Goal: Transaction & Acquisition: Purchase product/service

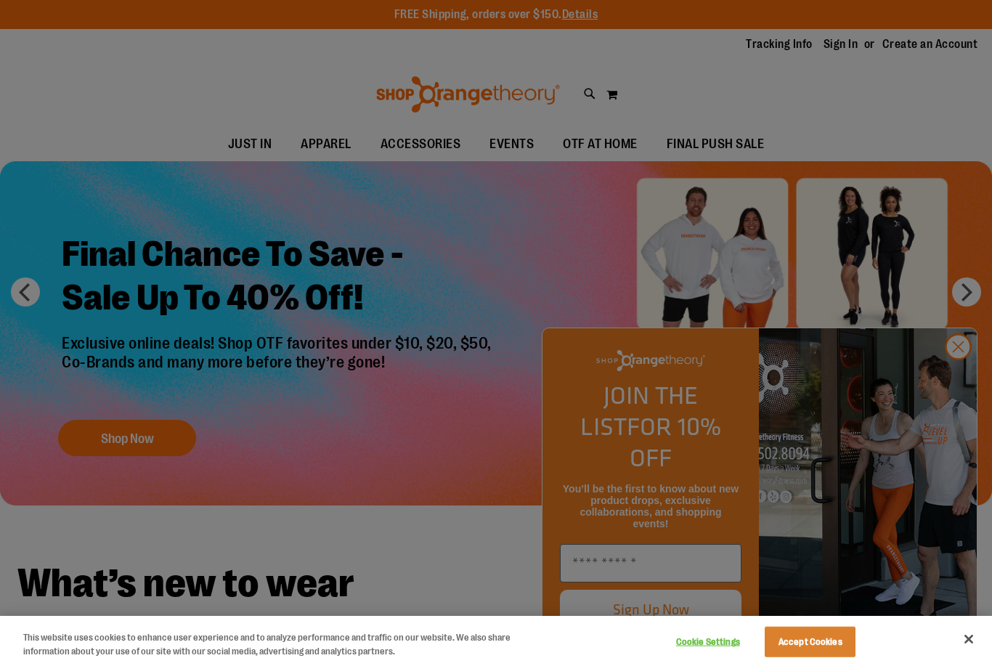
click at [327, 155] on div at bounding box center [496, 333] width 992 height 666
click at [318, 139] on div at bounding box center [496, 333] width 992 height 666
click at [823, 645] on button "Accept Cookies" at bounding box center [810, 642] width 91 height 31
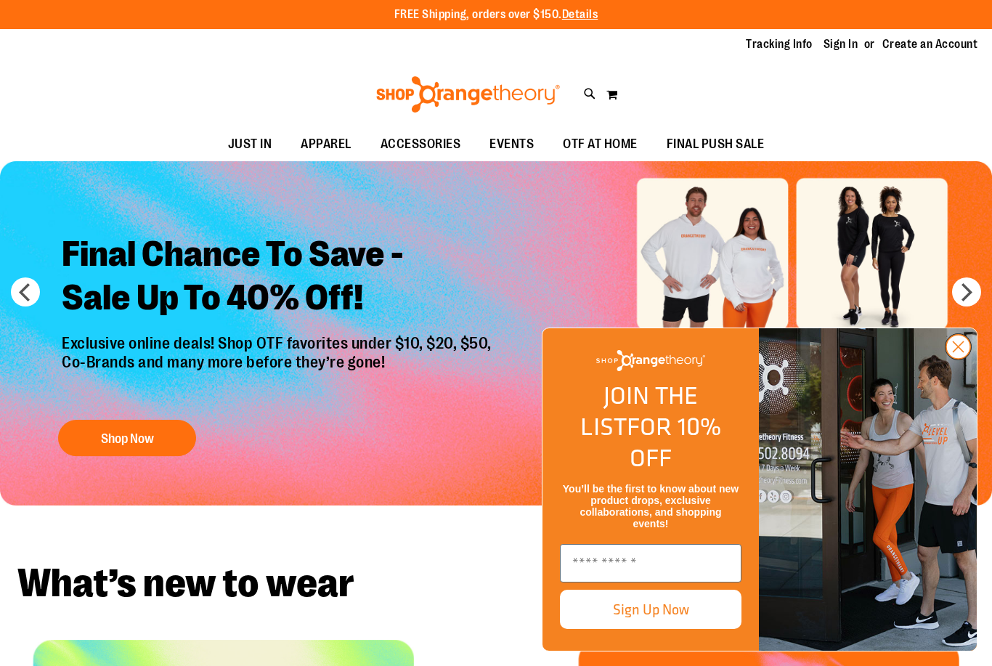
click at [960, 359] on circle "Close dialog" at bounding box center [958, 347] width 24 height 24
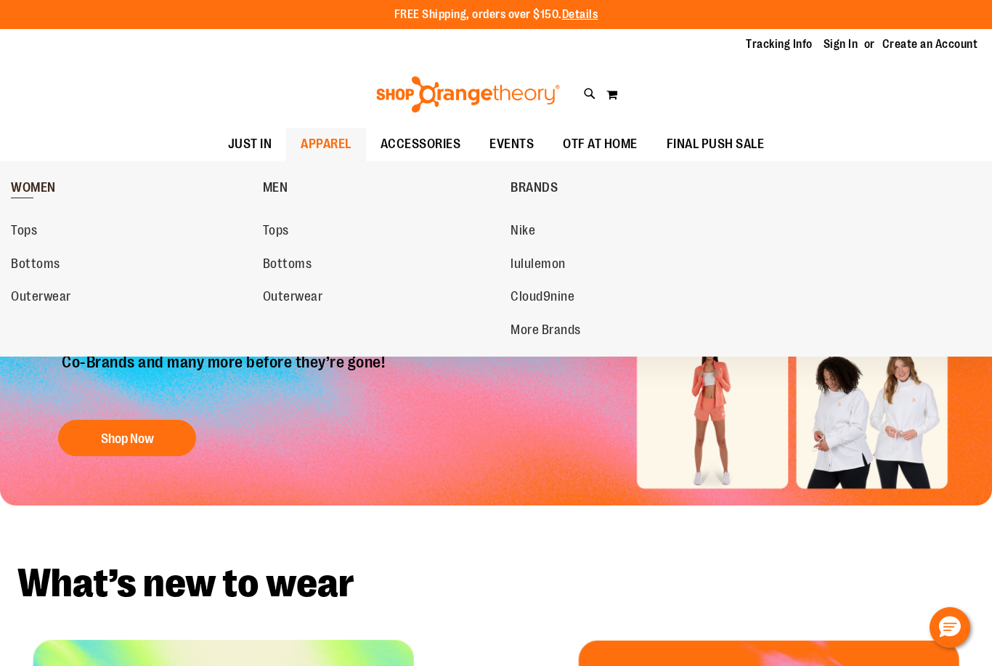
click at [24, 188] on span "WOMEN" at bounding box center [33, 189] width 45 height 18
click at [38, 190] on span "WOMEN" at bounding box center [33, 189] width 45 height 18
click at [529, 270] on span "lululemon" at bounding box center [538, 265] width 55 height 18
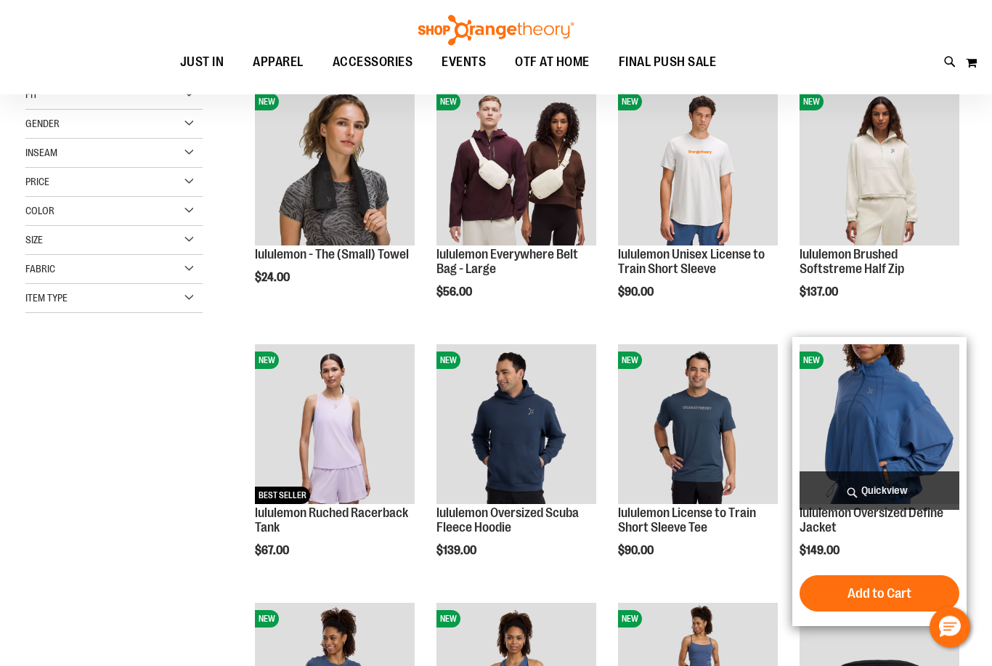
scroll to position [209, 0]
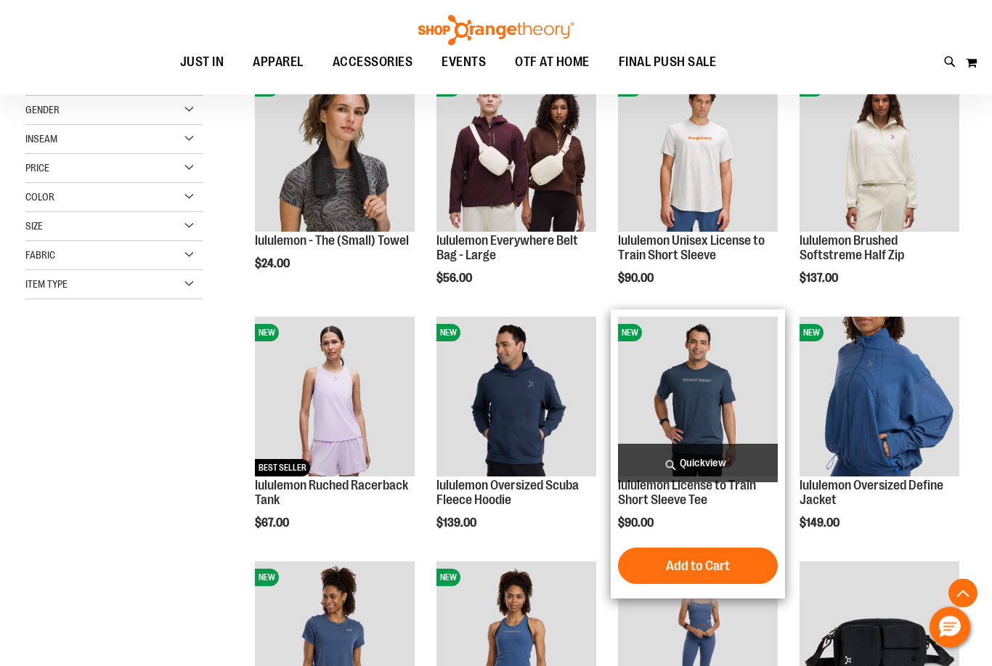
scroll to position [224, 0]
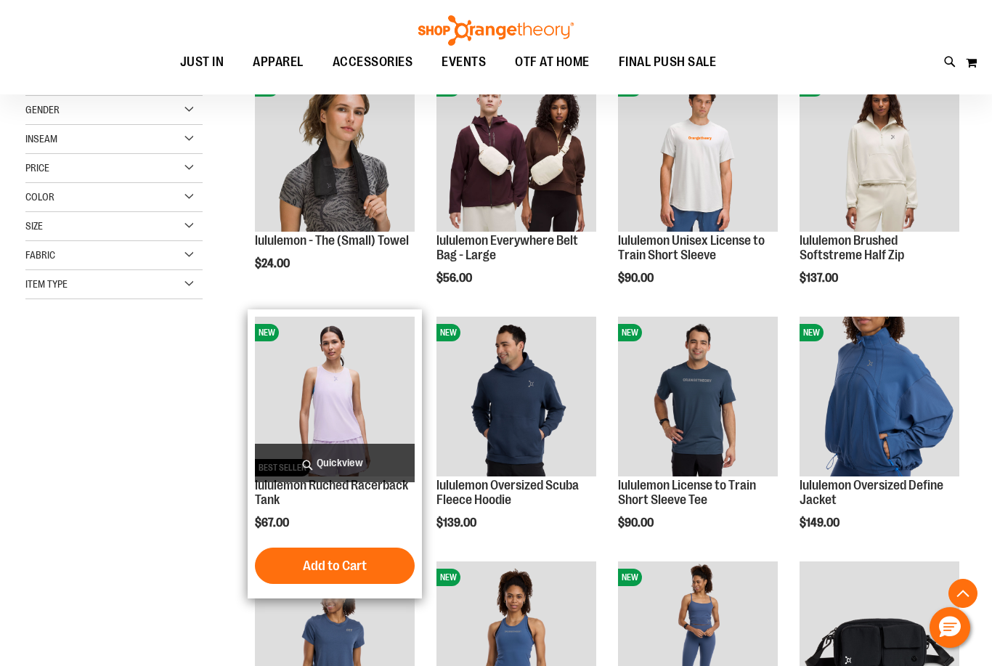
click at [352, 394] on img "product" at bounding box center [335, 397] width 160 height 160
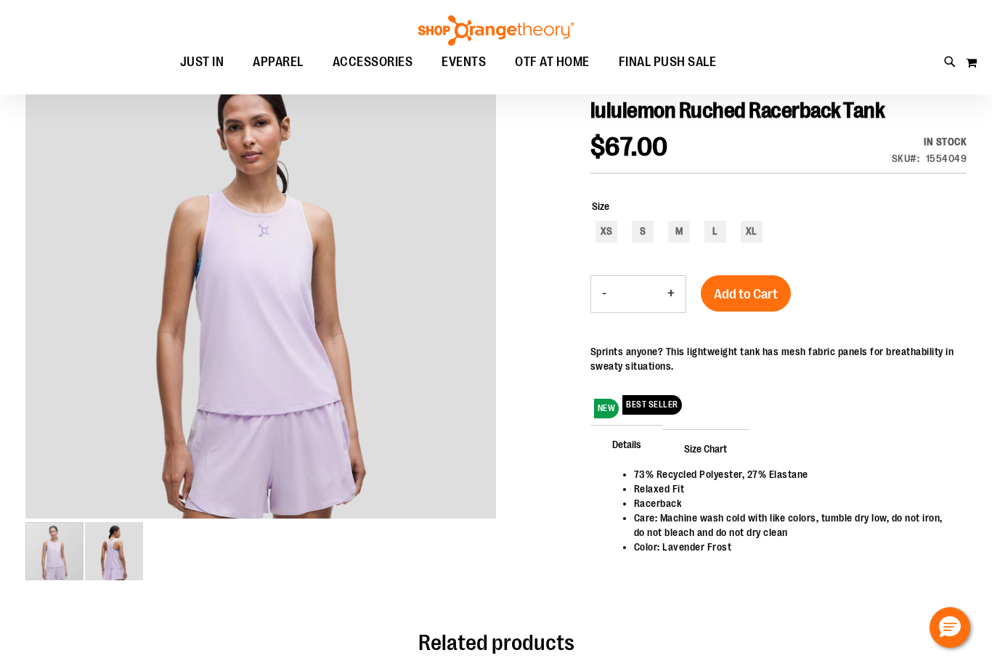
scroll to position [151, 0]
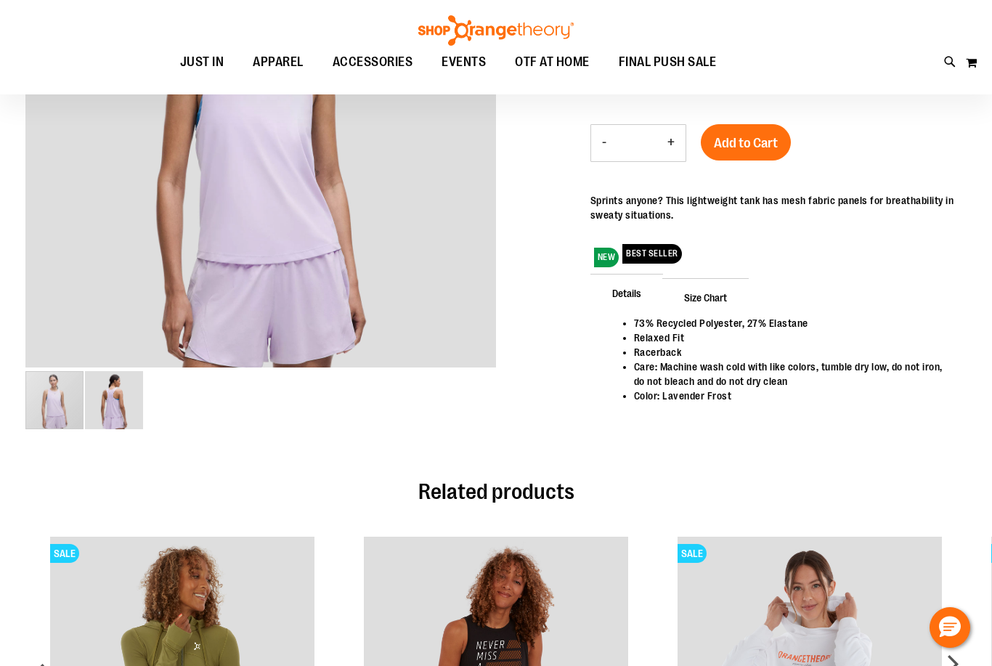
click at [121, 415] on img "image 2 of 2" at bounding box center [114, 400] width 58 height 58
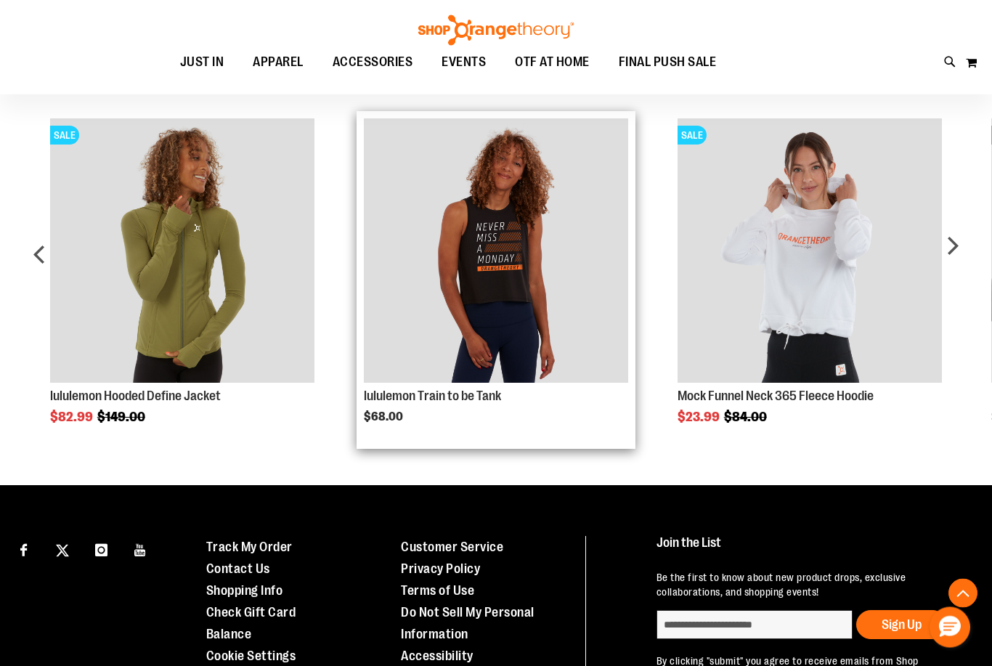
scroll to position [569, 0]
click at [519, 232] on img "Product Page Link" at bounding box center [496, 250] width 264 height 264
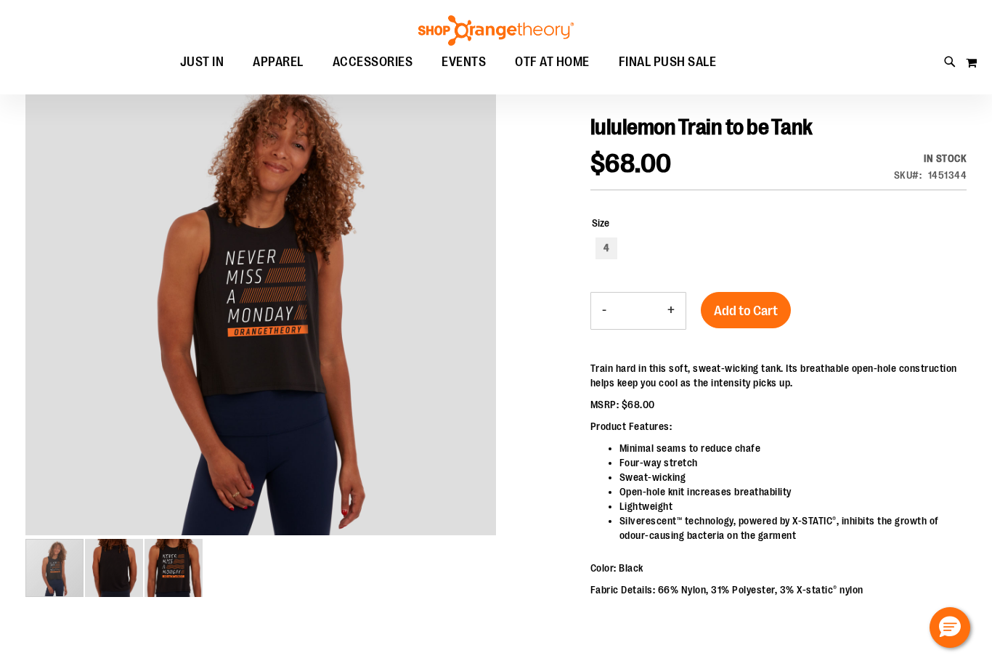
scroll to position [143, 0]
click at [168, 574] on img "image 3 of 3" at bounding box center [174, 569] width 58 height 58
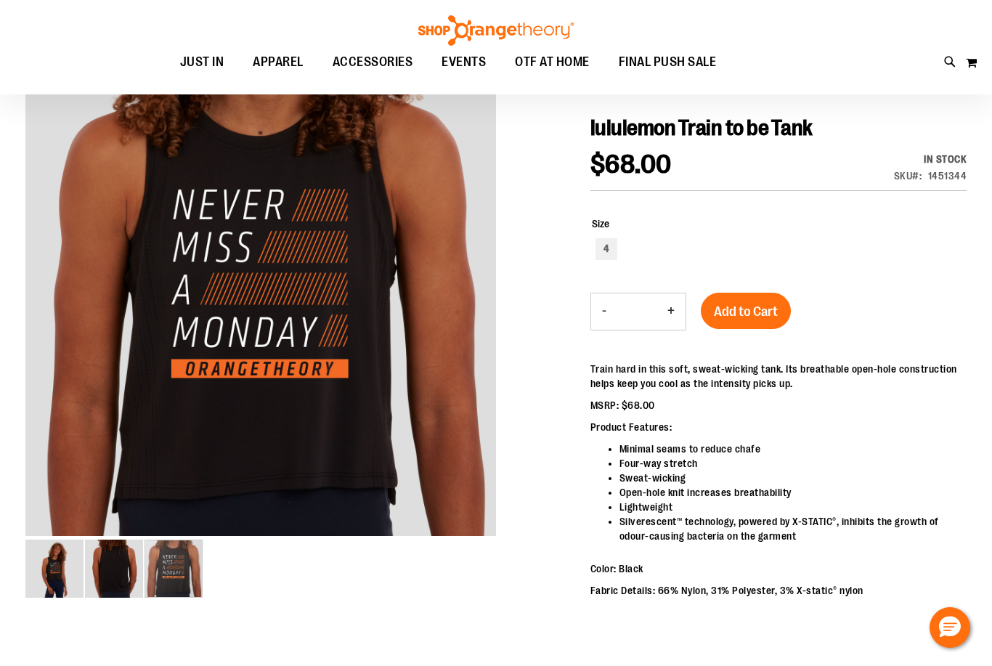
click at [129, 562] on img "image 2 of 3" at bounding box center [114, 569] width 58 height 58
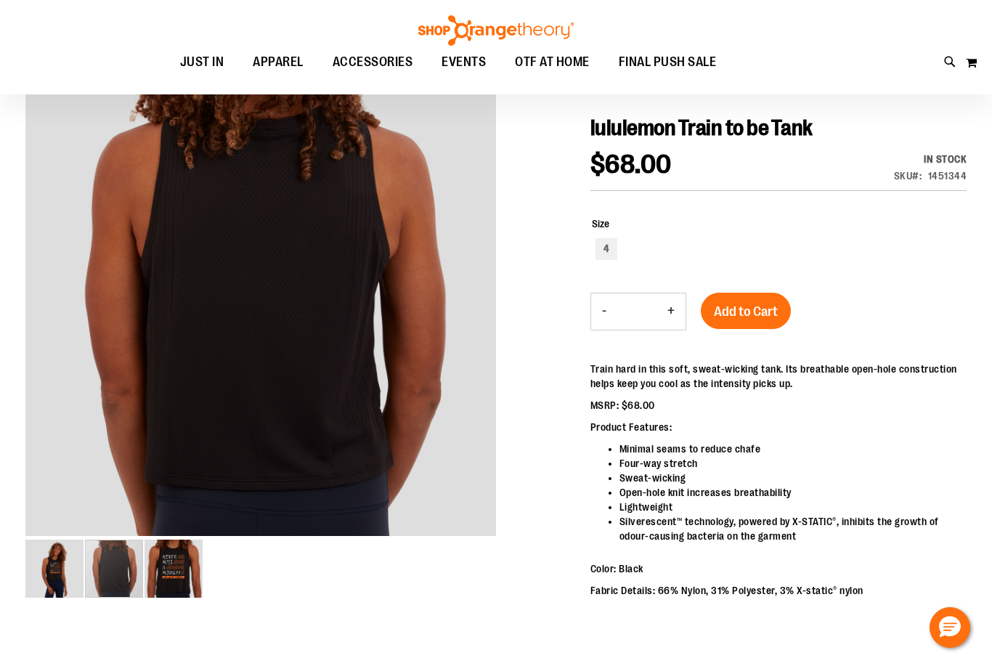
click at [81, 557] on img "image 1 of 3" at bounding box center [54, 569] width 58 height 58
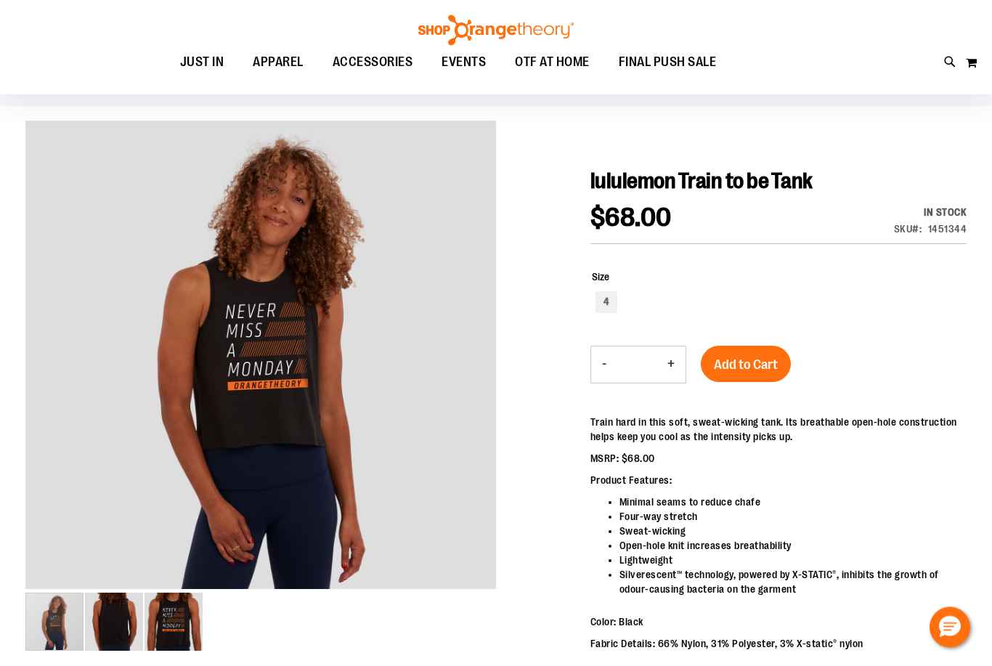
scroll to position [0, 0]
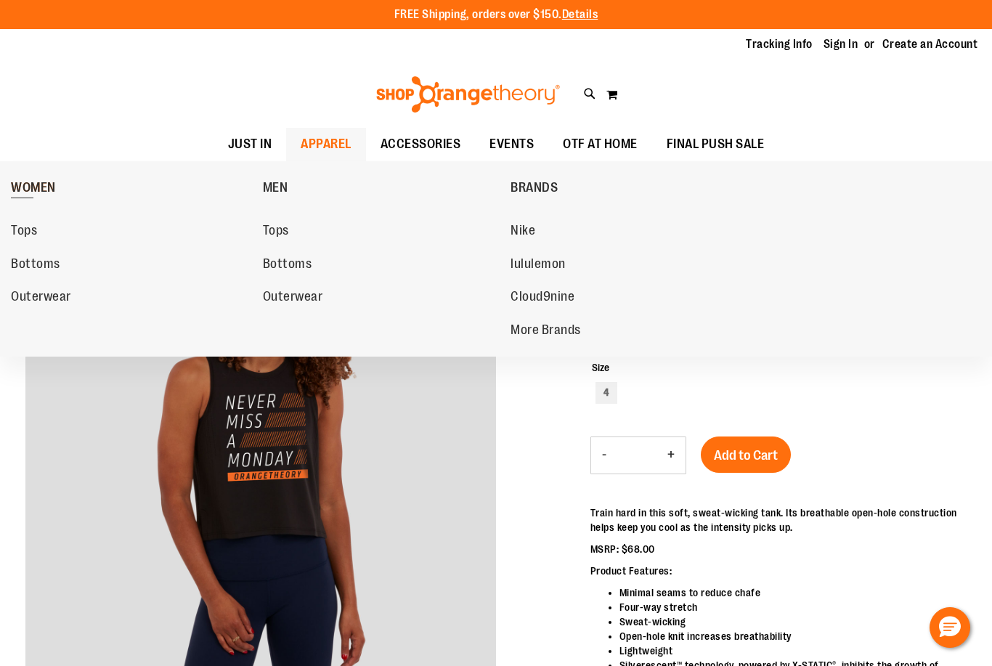
click at [30, 191] on span "WOMEN" at bounding box center [33, 189] width 45 height 18
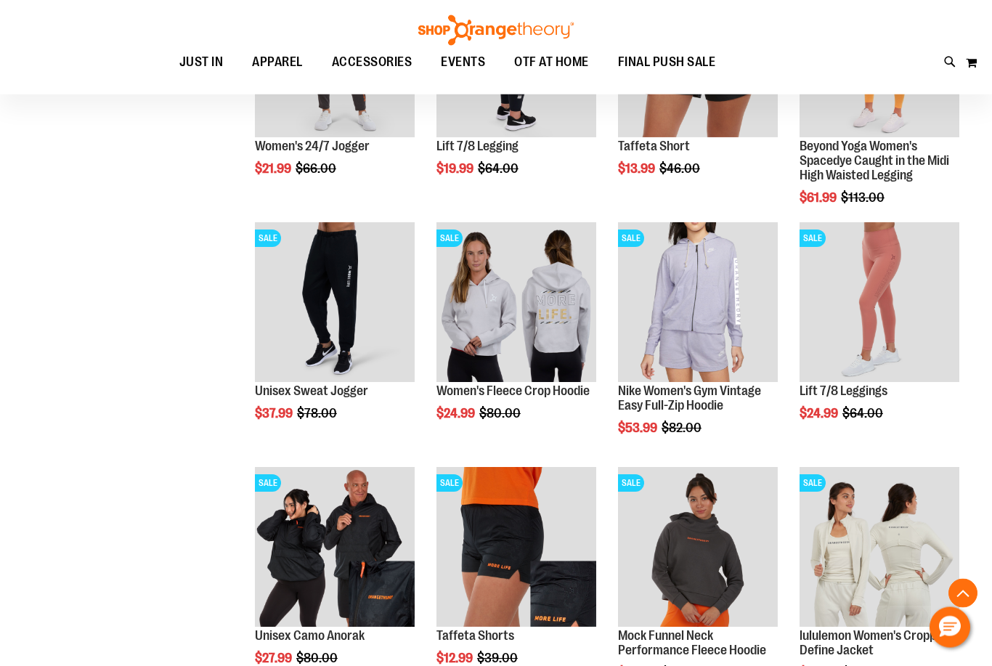
scroll to position [808, 0]
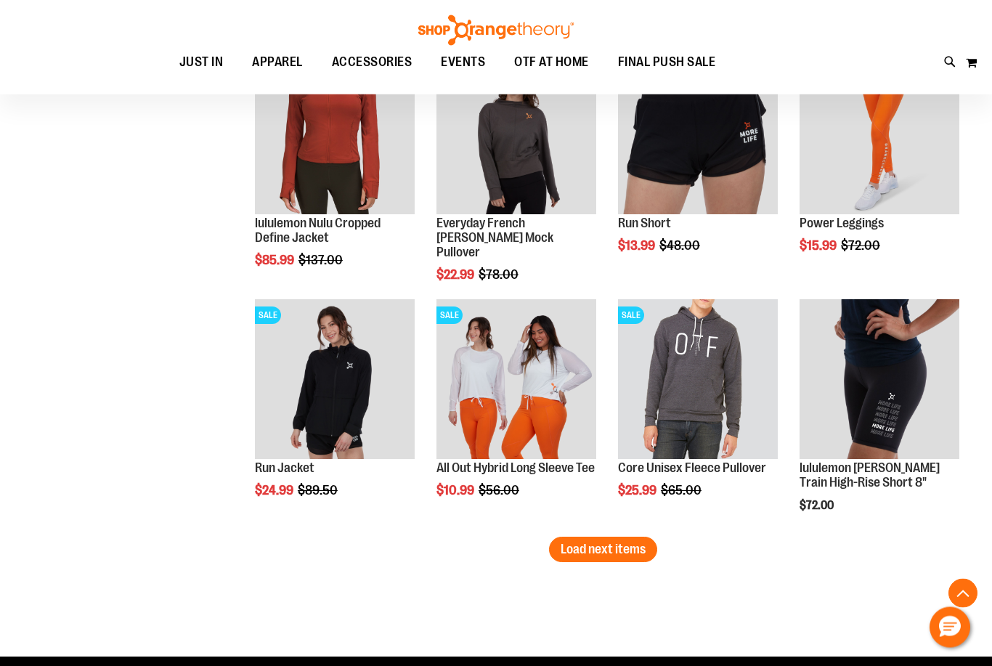
scroll to position [1954, 0]
click at [633, 553] on span "Load next items" at bounding box center [603, 549] width 85 height 15
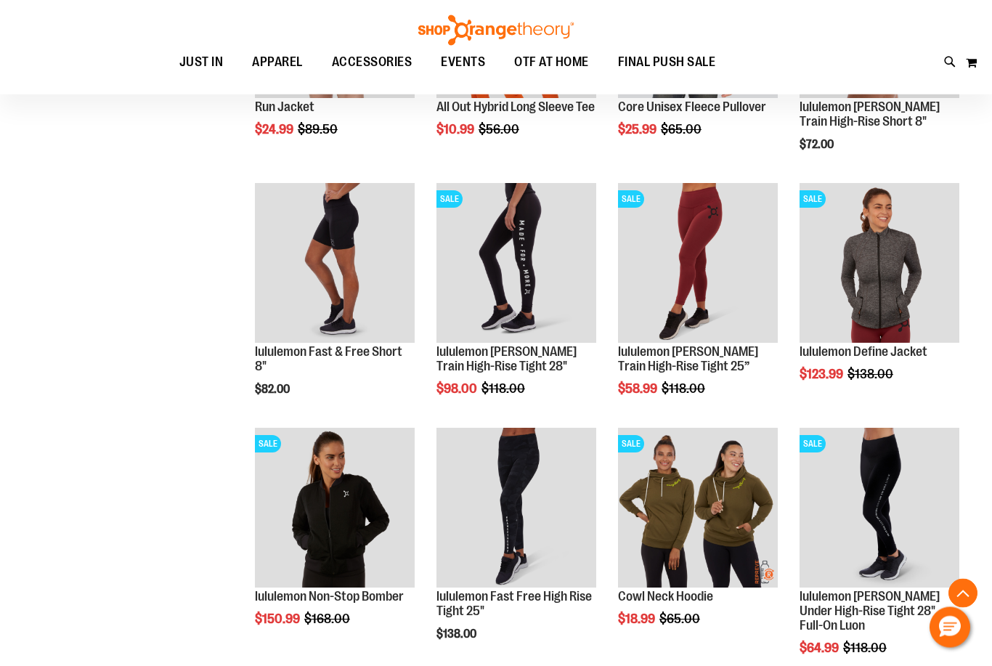
scroll to position [2315, 0]
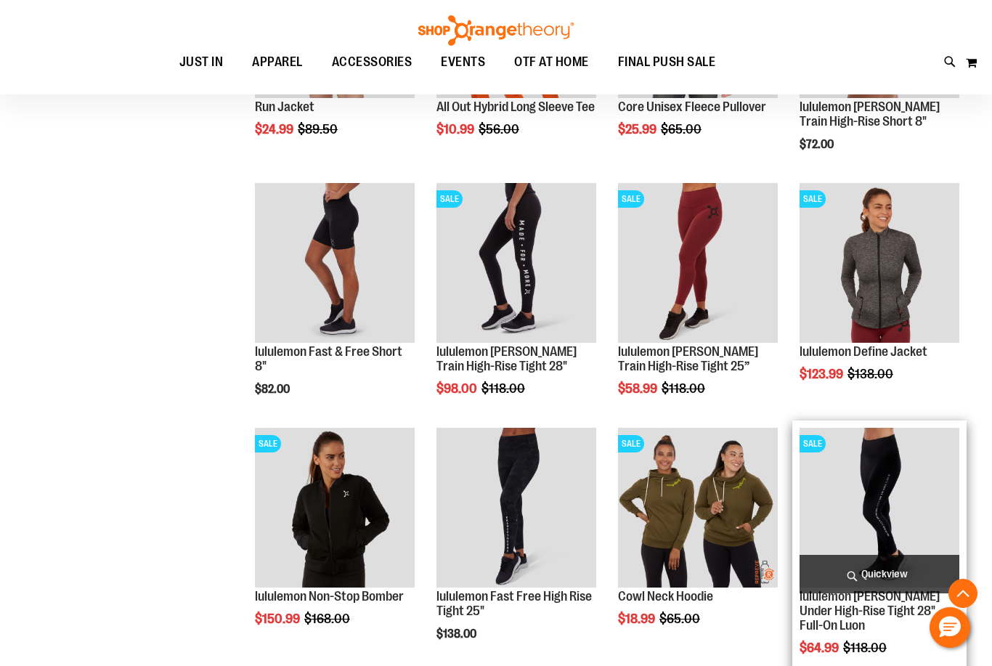
click at [913, 519] on img "product" at bounding box center [880, 508] width 160 height 160
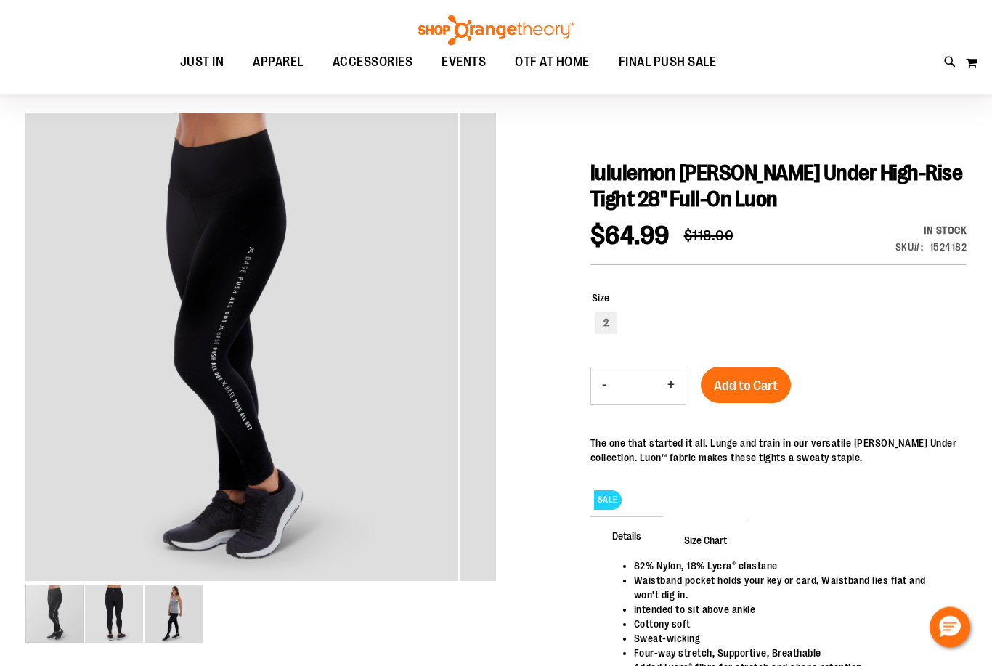
scroll to position [97, 0]
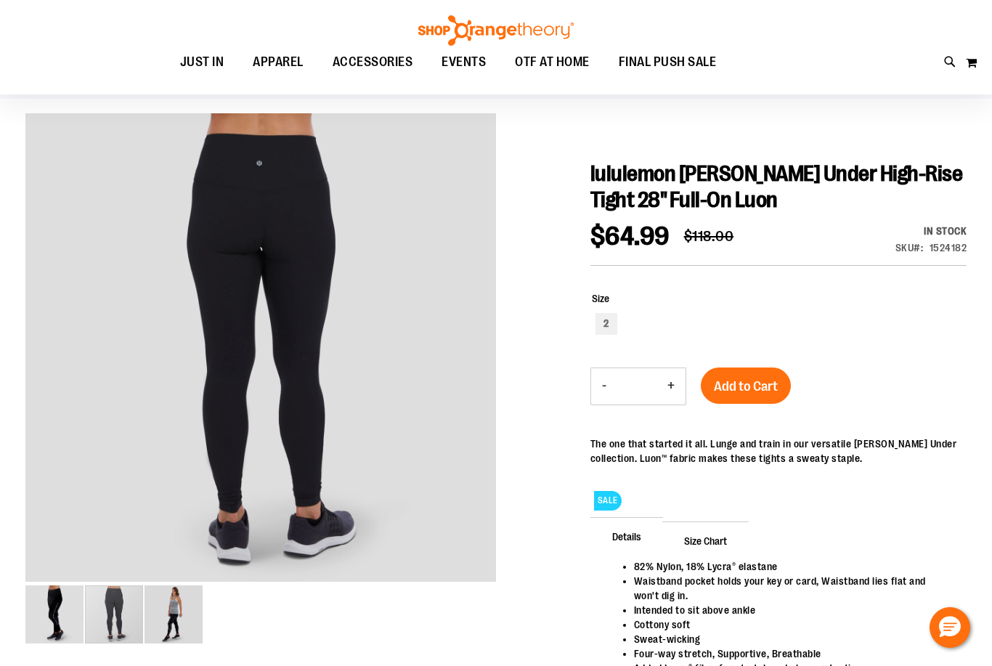
click at [134, 624] on div "carousel" at bounding box center [114, 614] width 58 height 58
click at [186, 617] on img "image 3 of 3" at bounding box center [174, 614] width 58 height 58
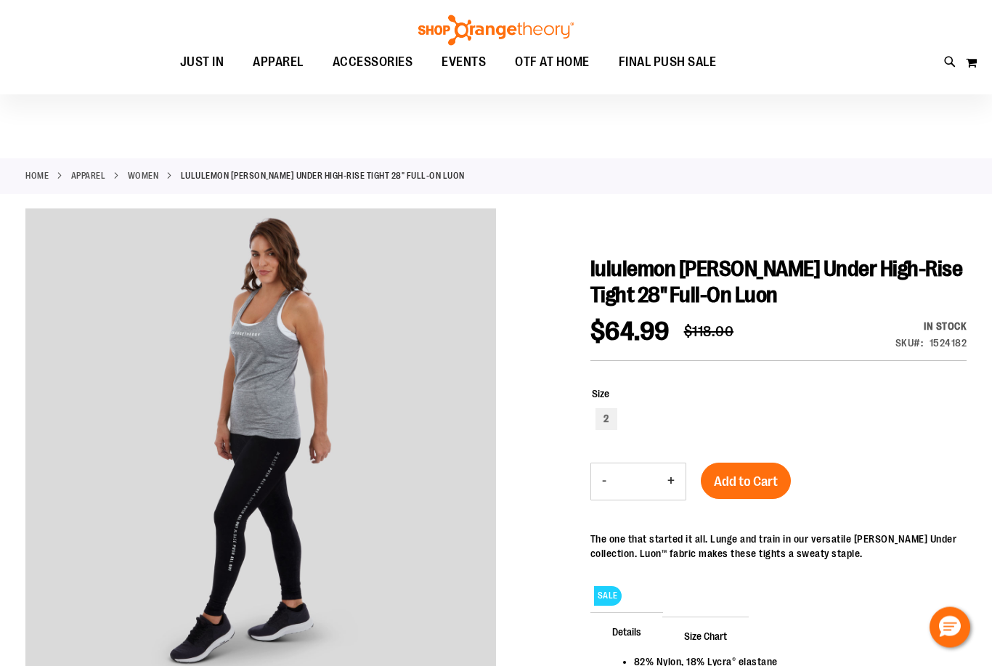
scroll to position [0, 0]
